Goal: Obtain resource: Download file/media

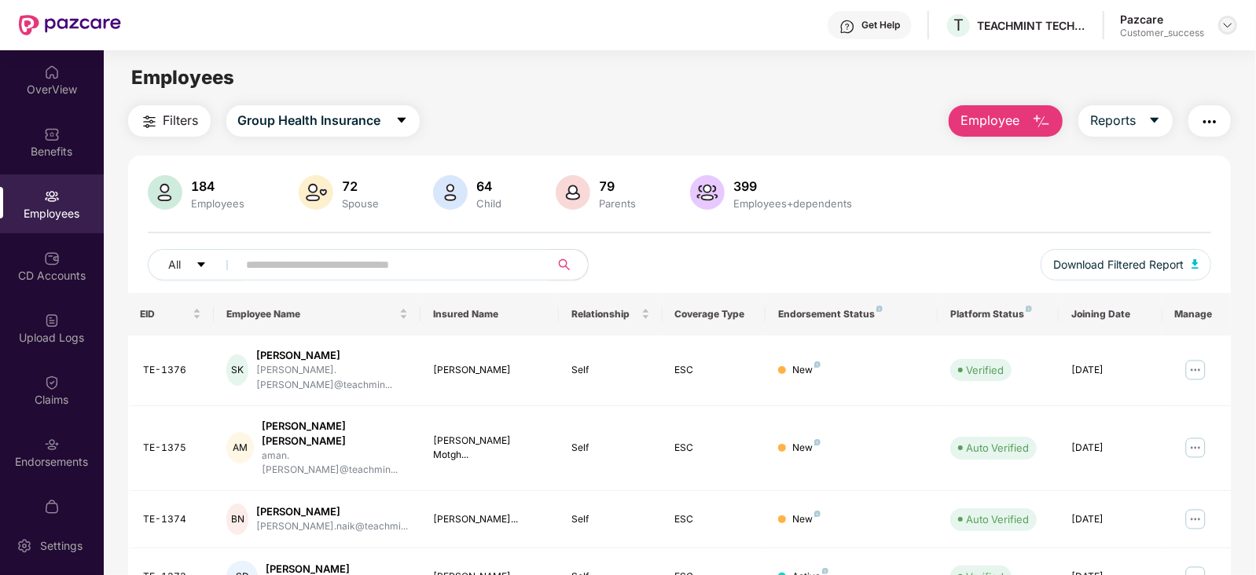
click at [1226, 25] on img at bounding box center [1228, 25] width 13 height 13
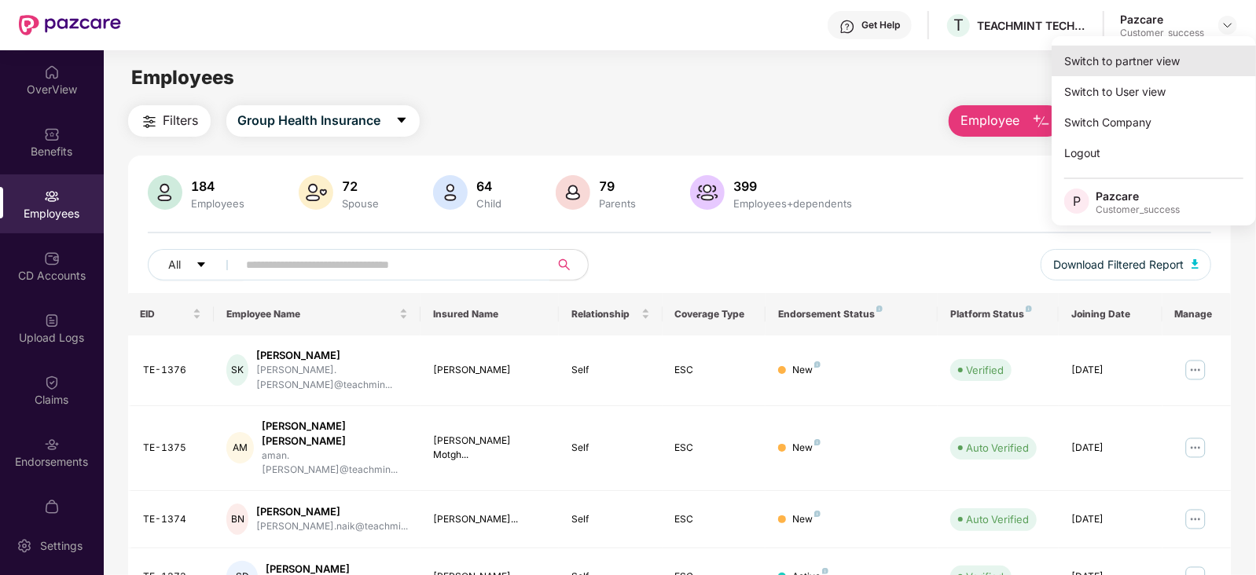
click at [1177, 57] on div "Switch to partner view" at bounding box center [1154, 61] width 204 height 31
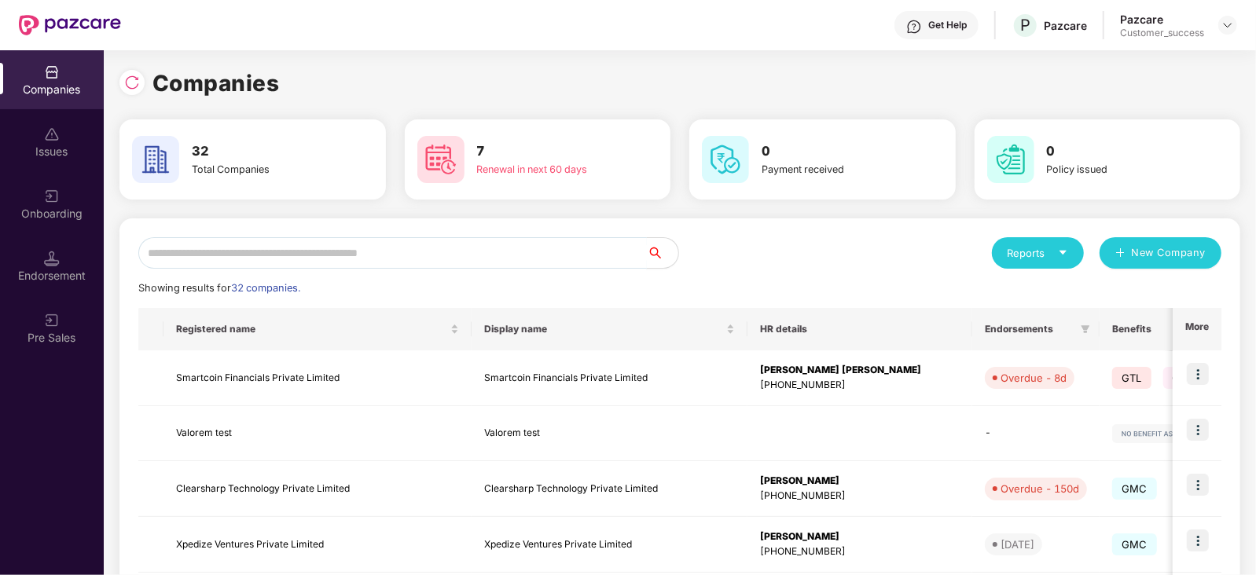
click at [409, 256] on input "text" at bounding box center [392, 252] width 509 height 31
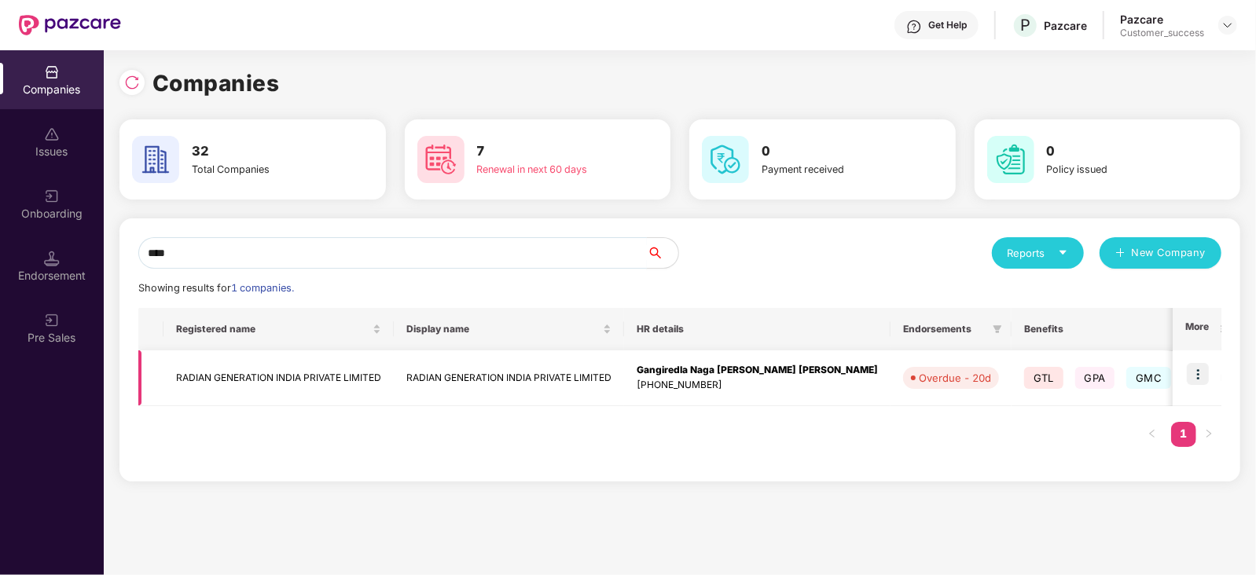
type input "****"
click at [303, 368] on td "RADIAN GENERATION INDIA PRIVATE LIMITED" at bounding box center [279, 379] width 230 height 56
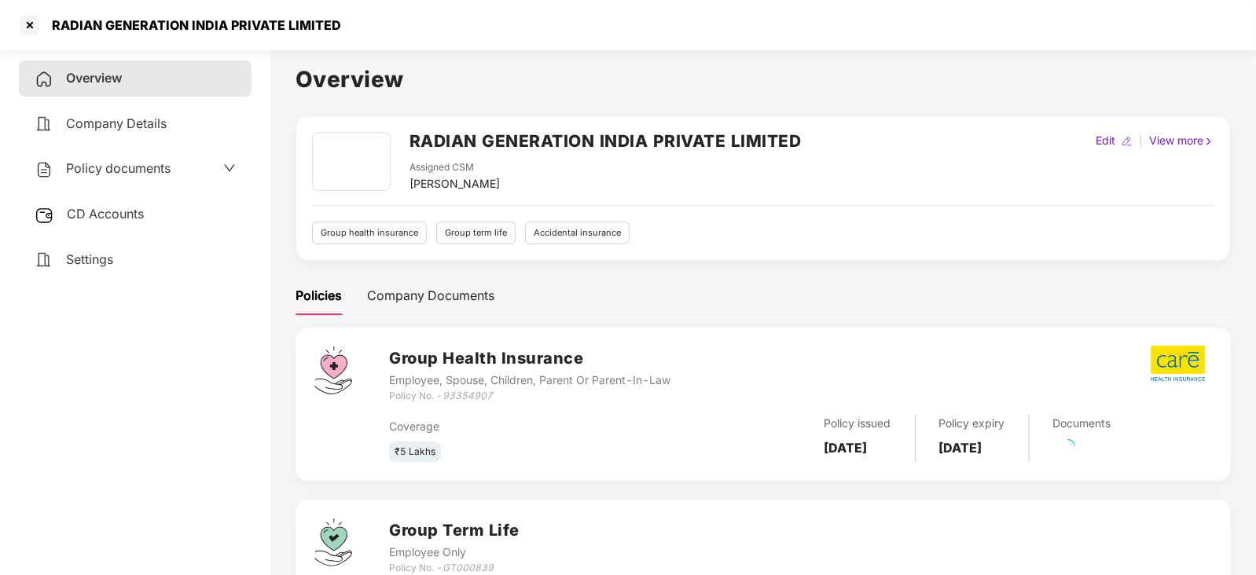
click at [161, 173] on span "Policy documents" at bounding box center [118, 168] width 105 height 16
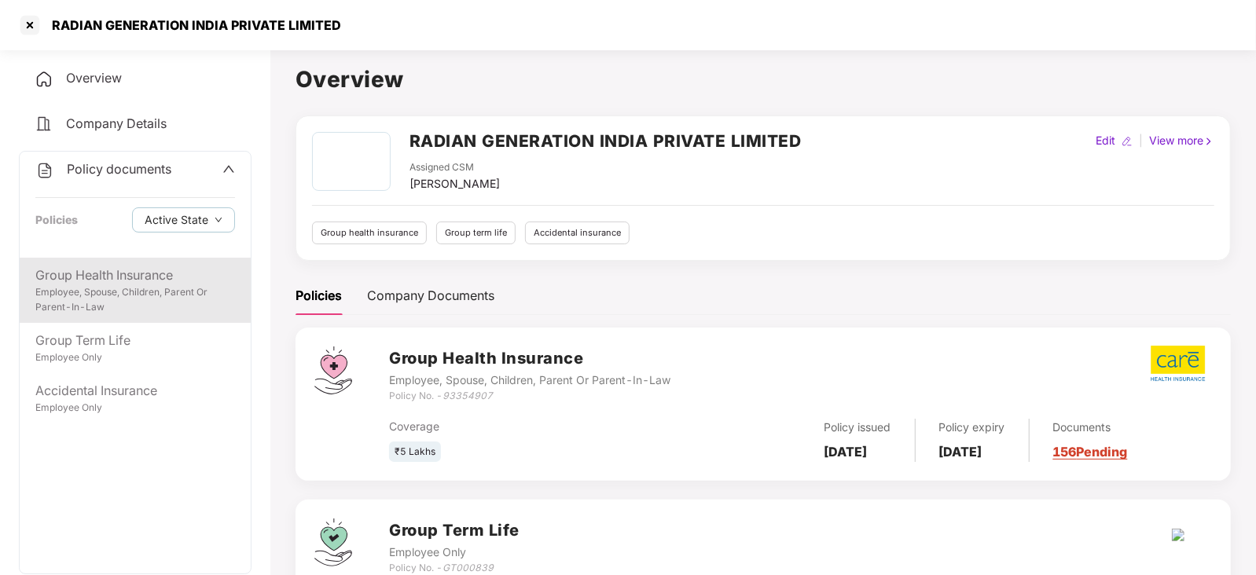
click at [134, 270] on div "Group Health Insurance" at bounding box center [135, 276] width 200 height 20
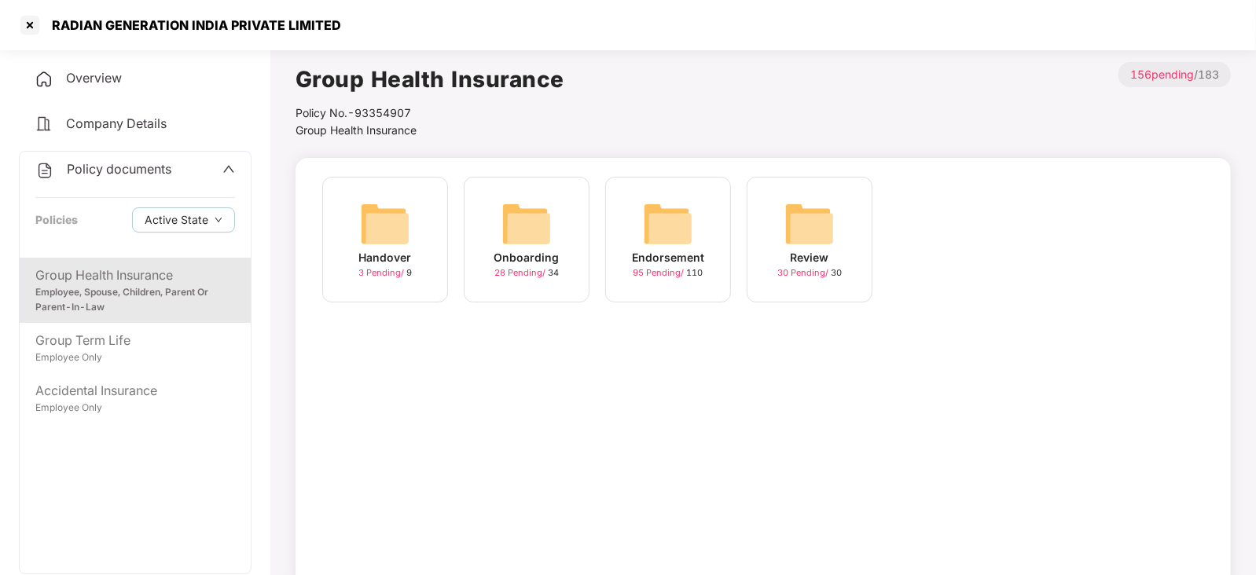
click at [516, 241] on img at bounding box center [527, 224] width 50 height 50
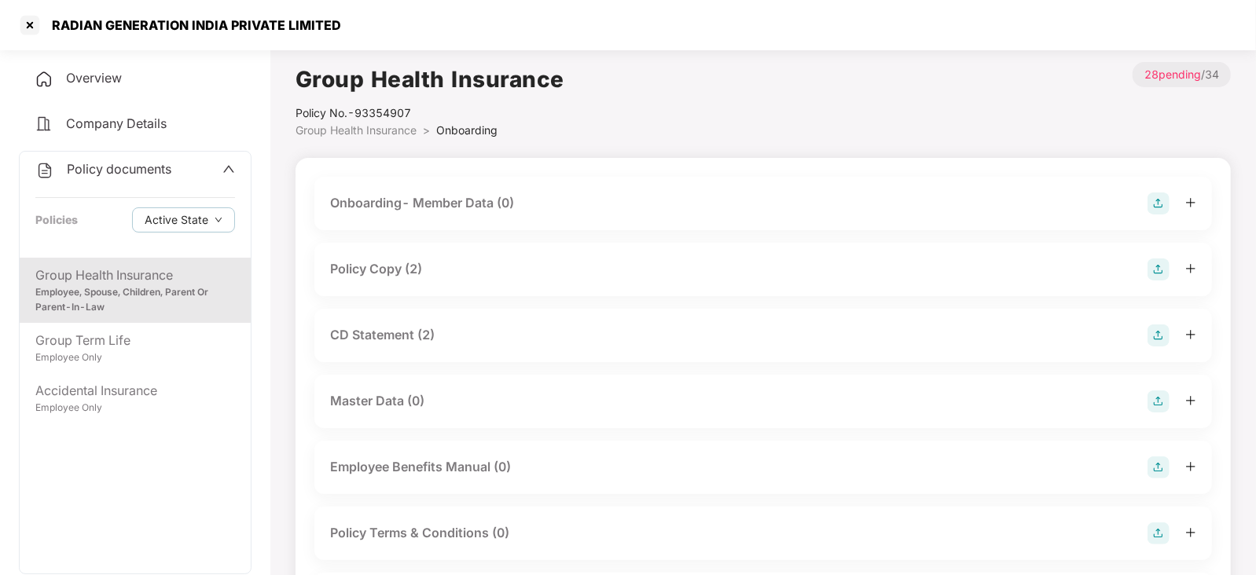
click at [400, 267] on div "Policy Copy (2)" at bounding box center [376, 269] width 92 height 20
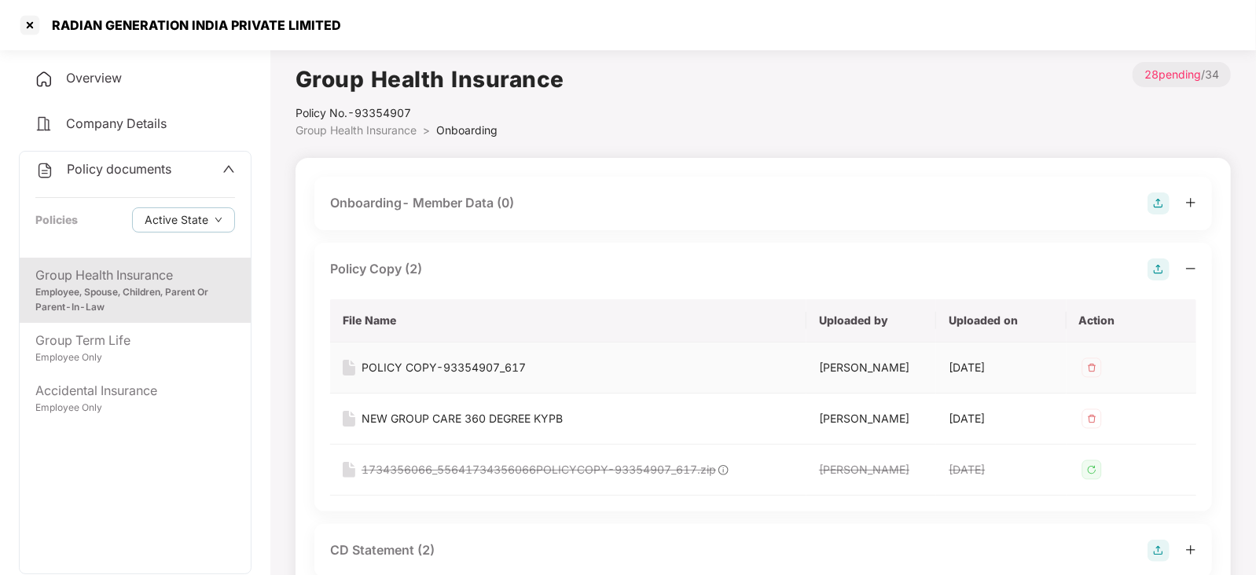
click at [403, 362] on div "POLICY COPY-93354907_617" at bounding box center [444, 367] width 164 height 17
click at [417, 415] on div "NEW GROUP CARE 360 DEGREE KYPB" at bounding box center [462, 418] width 201 height 17
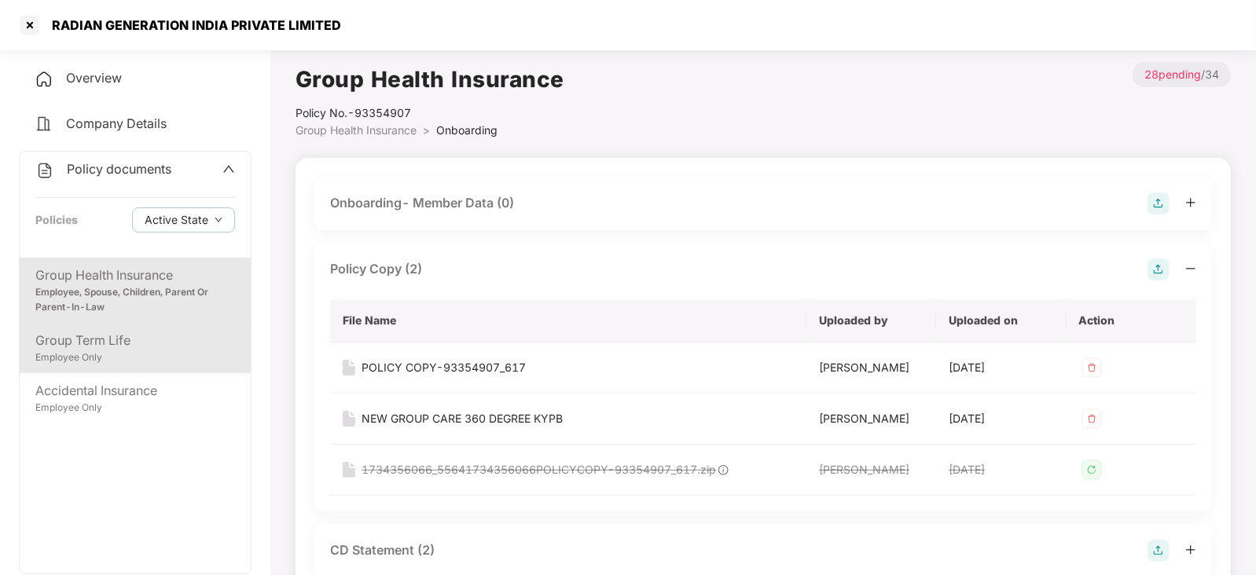
click at [134, 366] on div "Group Term Life Employee Only" at bounding box center [135, 348] width 231 height 50
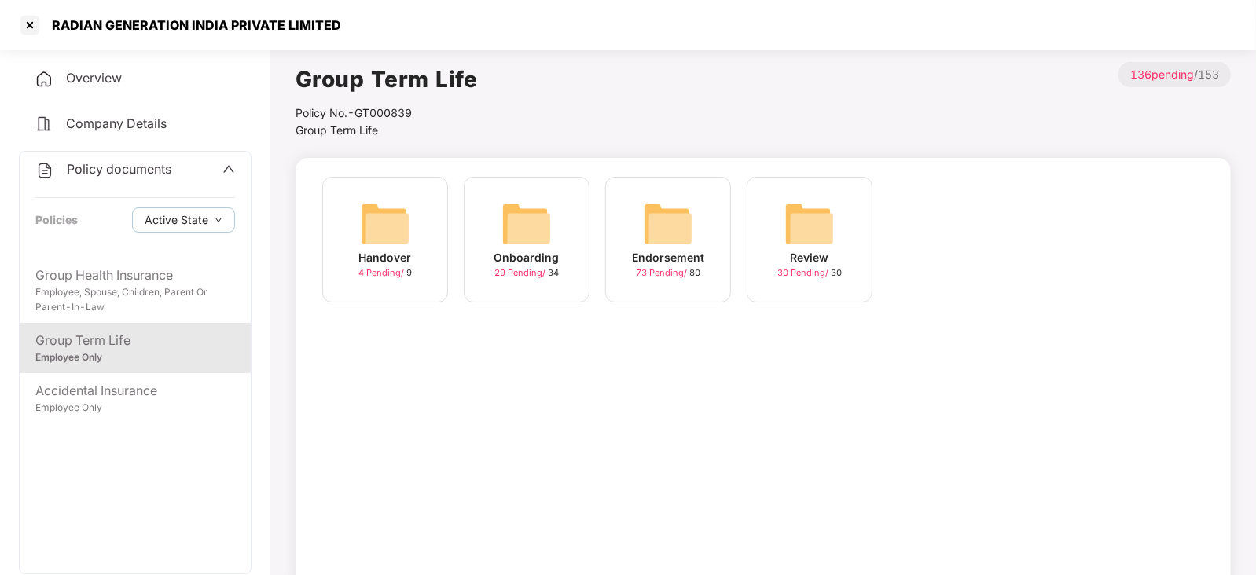
click at [504, 222] on img at bounding box center [527, 224] width 50 height 50
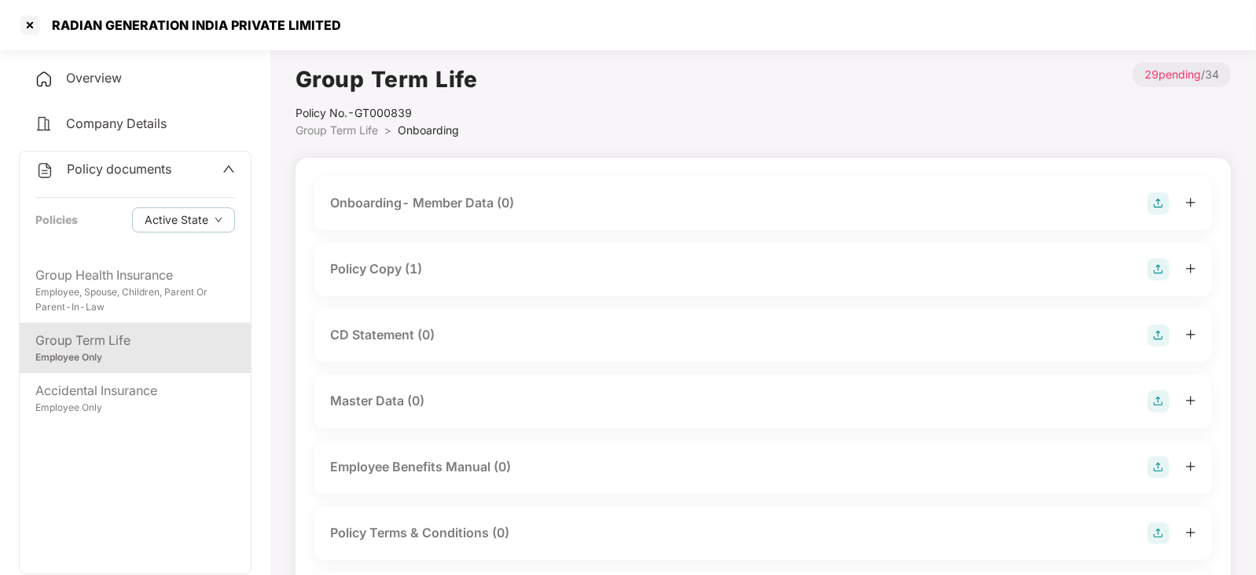
click at [385, 272] on div "Policy Copy (1)" at bounding box center [376, 269] width 92 height 20
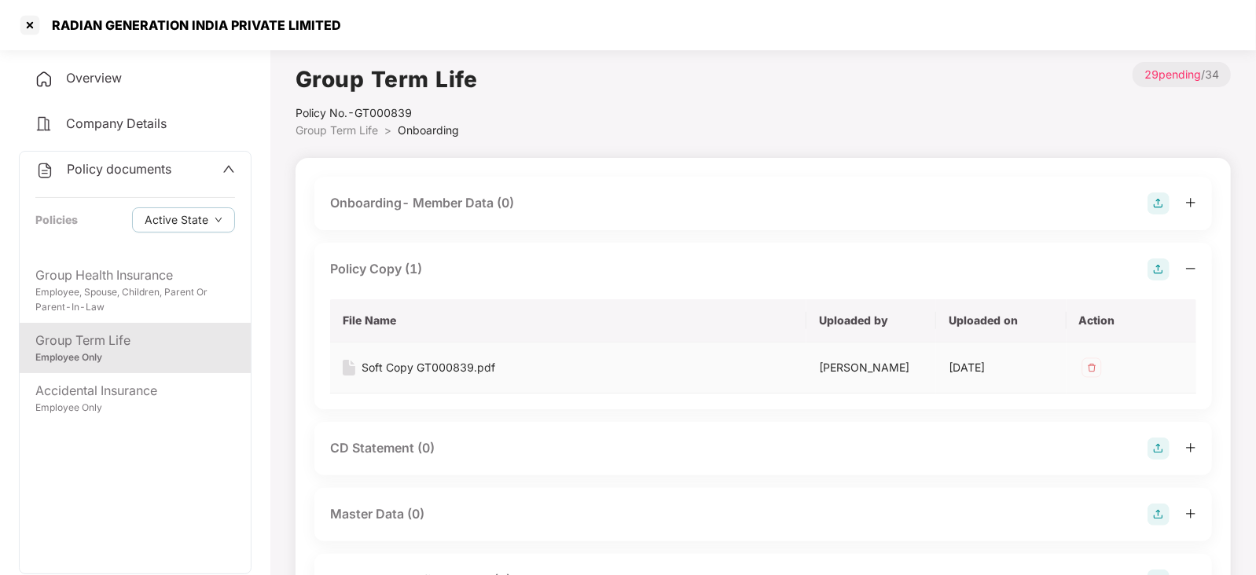
click at [384, 371] on div "Soft Copy GT000839.pdf" at bounding box center [429, 367] width 134 height 17
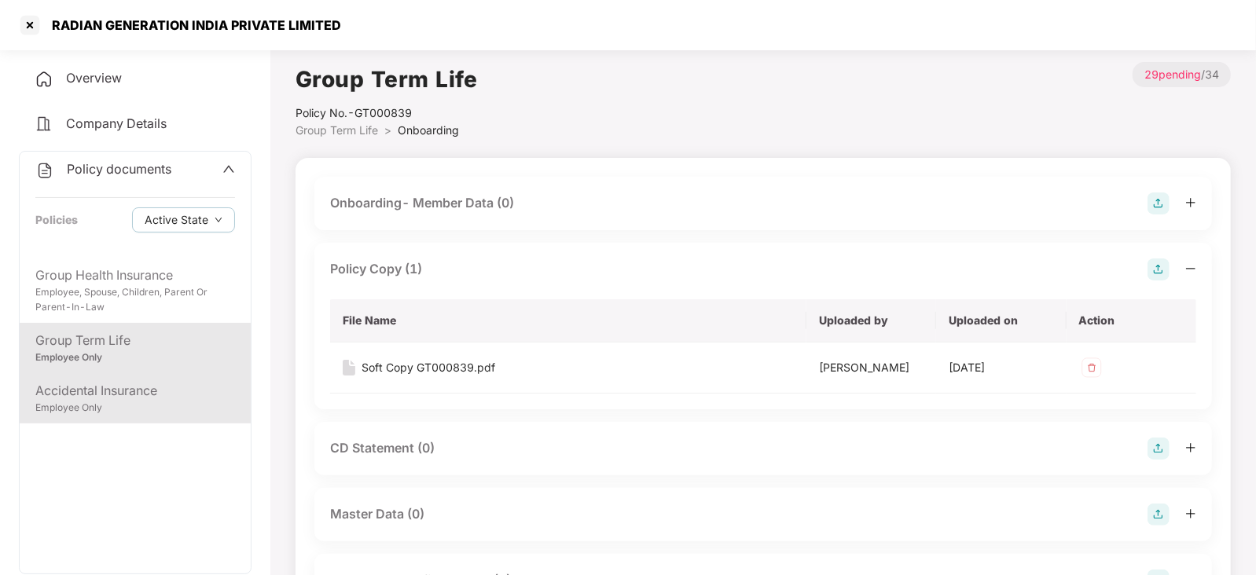
click at [169, 387] on div "Accidental Insurance" at bounding box center [135, 391] width 200 height 20
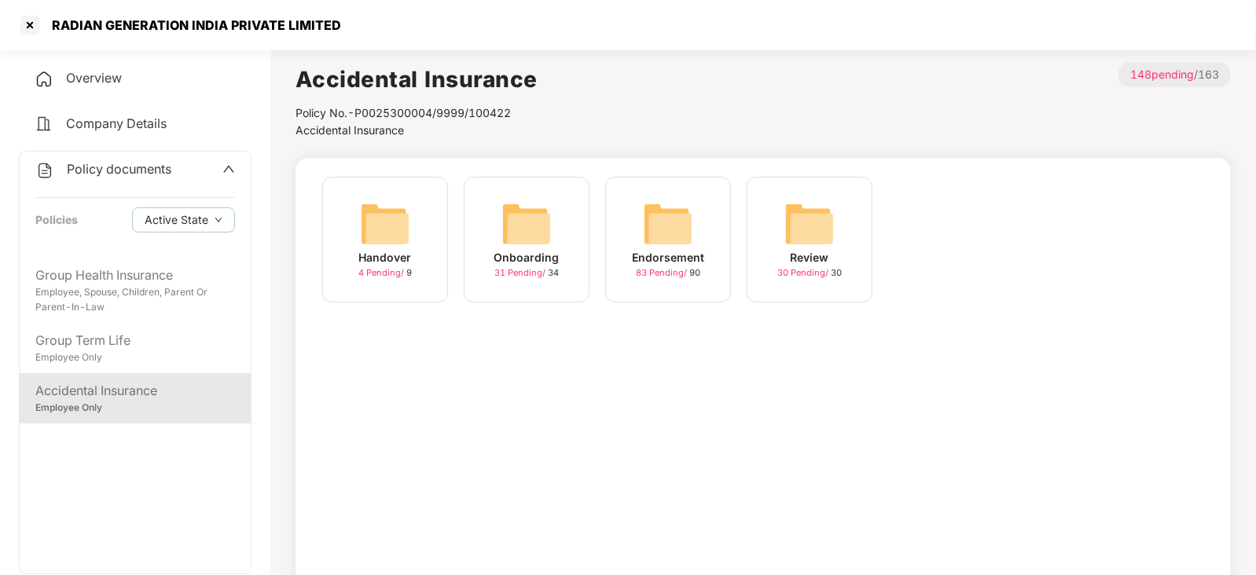
click at [547, 215] on img at bounding box center [527, 224] width 50 height 50
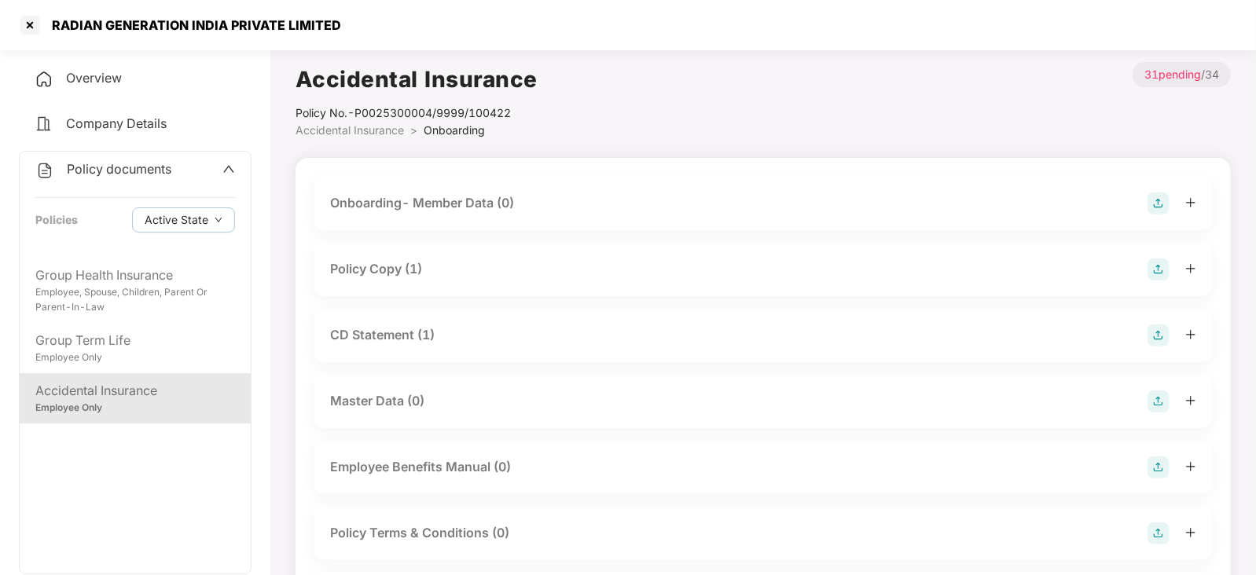
click at [383, 267] on div "Policy Copy (1)" at bounding box center [376, 269] width 92 height 20
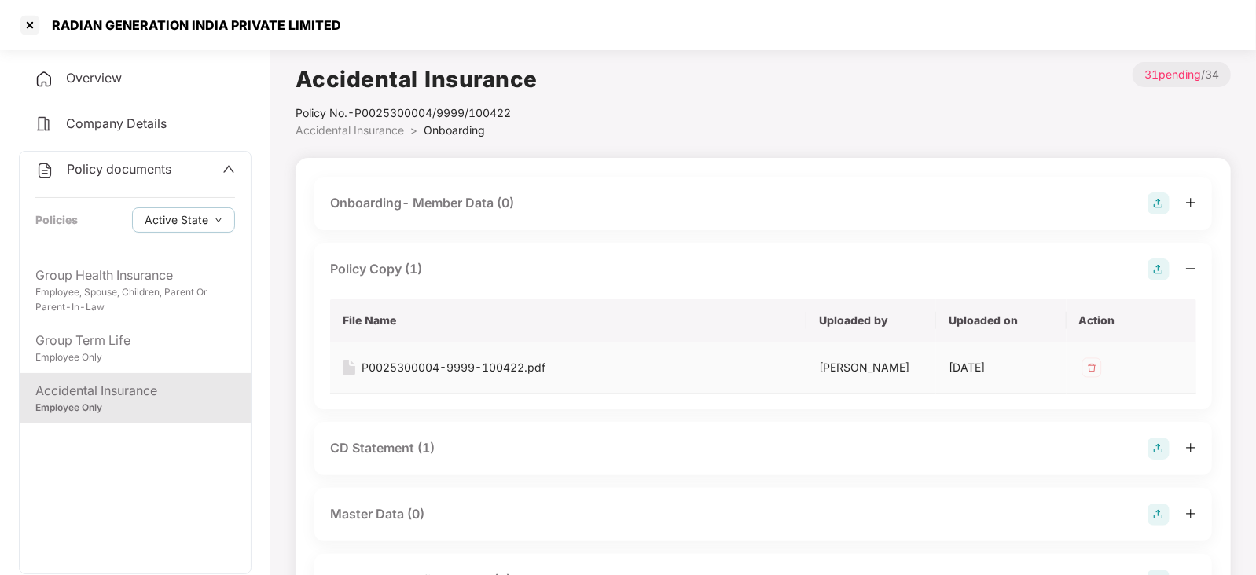
click at [407, 364] on div "P0025300004-9999-100422.pdf" at bounding box center [454, 367] width 184 height 17
